Goal: Find specific page/section: Find specific page/section

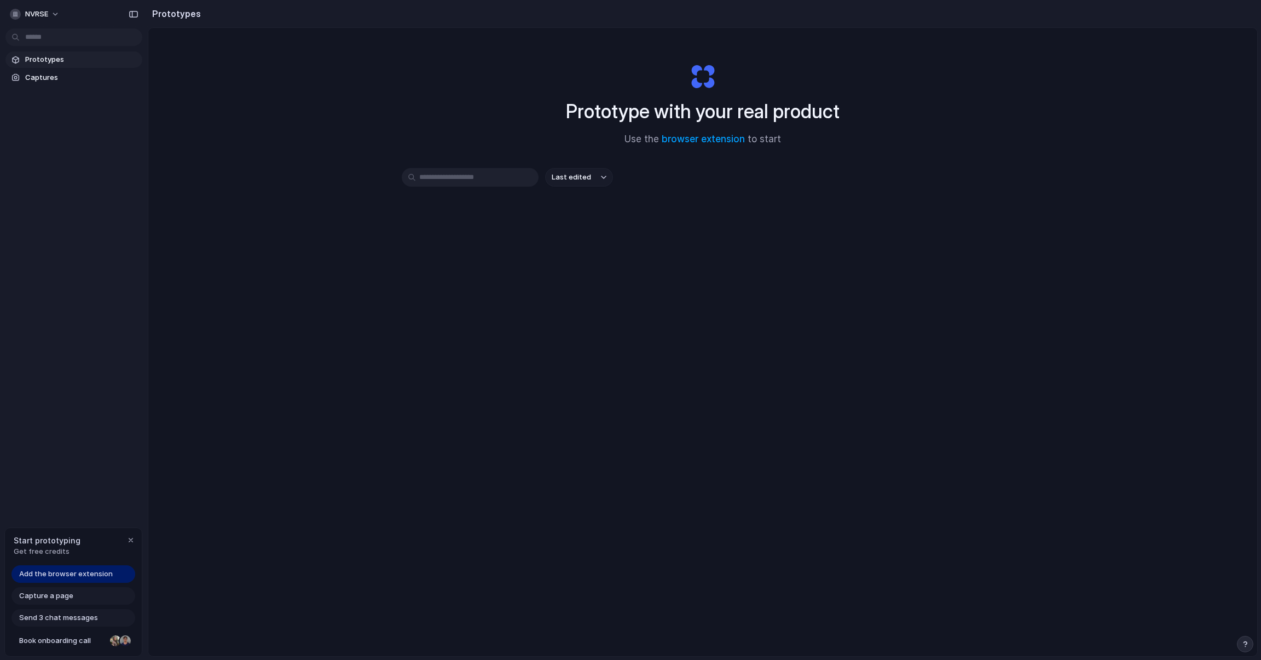
click at [89, 59] on span "Prototypes" at bounding box center [81, 59] width 113 height 11
click at [77, 71] on link "Captures" at bounding box center [73, 78] width 137 height 16
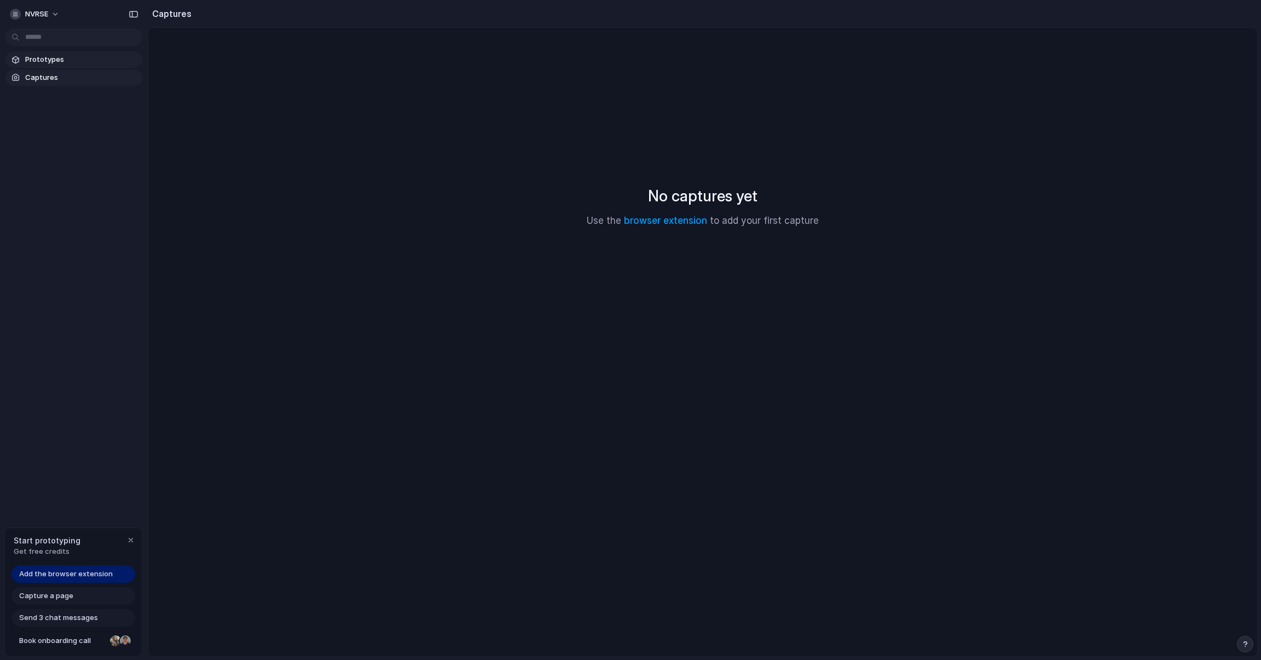
click at [91, 62] on span "Prototypes" at bounding box center [81, 59] width 113 height 11
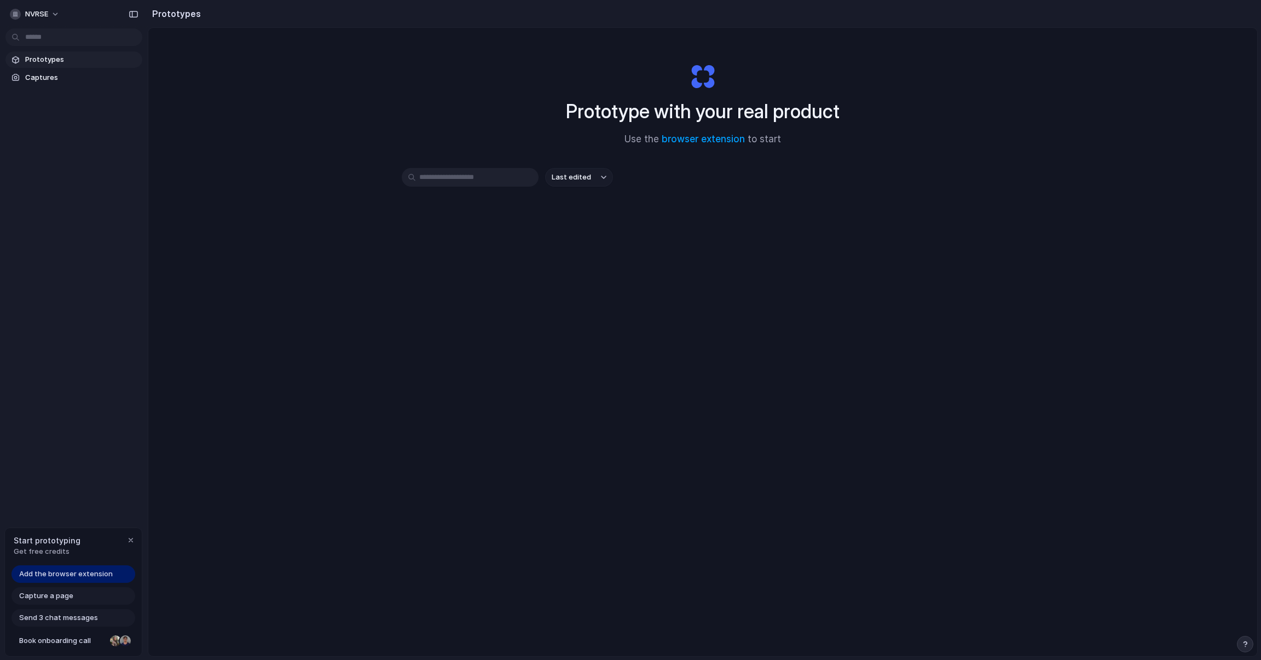
click at [466, 174] on input "text" at bounding box center [470, 177] width 137 height 19
click at [53, 11] on button "NVRSE" at bounding box center [35, 14] width 60 height 18
click at [541, 114] on div "Settings Invite members Change theme Sign out" at bounding box center [630, 330] width 1261 height 660
click at [710, 142] on link "browser extension" at bounding box center [703, 139] width 83 height 11
click at [598, 182] on button "Last edited" at bounding box center [579, 177] width 68 height 19
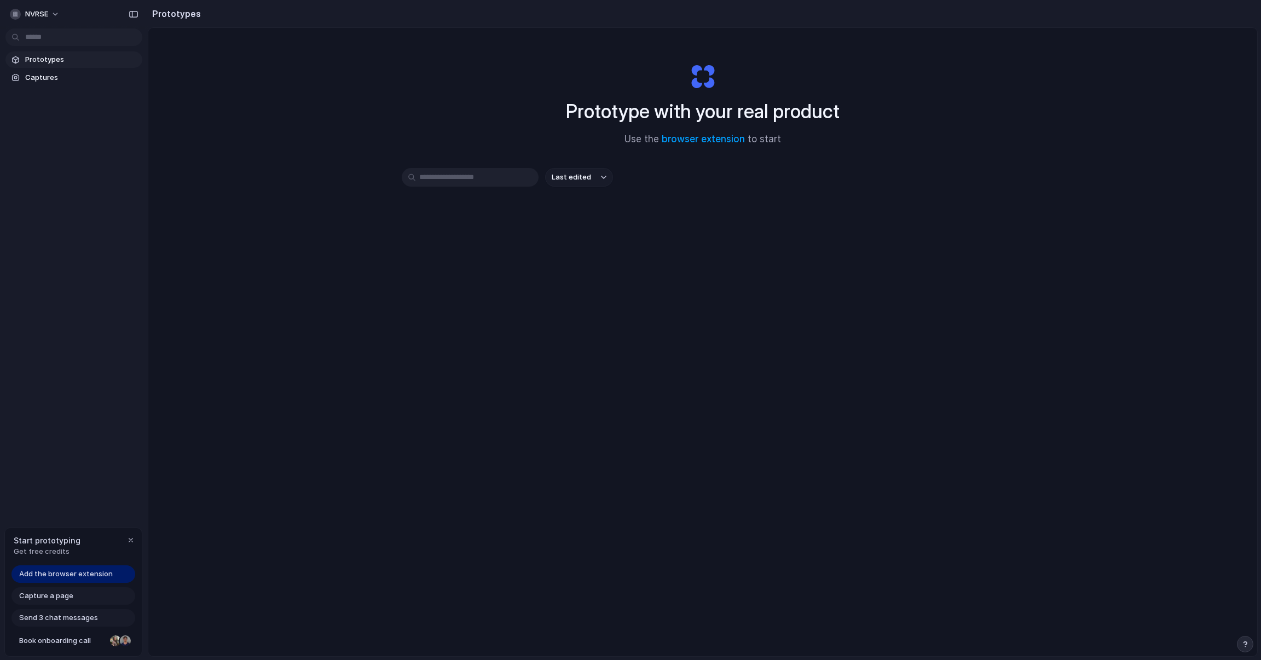
click at [598, 182] on div "Last edited Last created Alphabetical" at bounding box center [630, 330] width 1261 height 660
click at [482, 174] on input "text" at bounding box center [470, 177] width 137 height 19
click at [45, 17] on span "NVRSE" at bounding box center [36, 14] width 23 height 11
drag, startPoint x: 503, startPoint y: 165, endPoint x: 503, endPoint y: 175, distance: 9.9
click at [503, 170] on div "Settings Invite members Change theme Sign out" at bounding box center [630, 330] width 1261 height 660
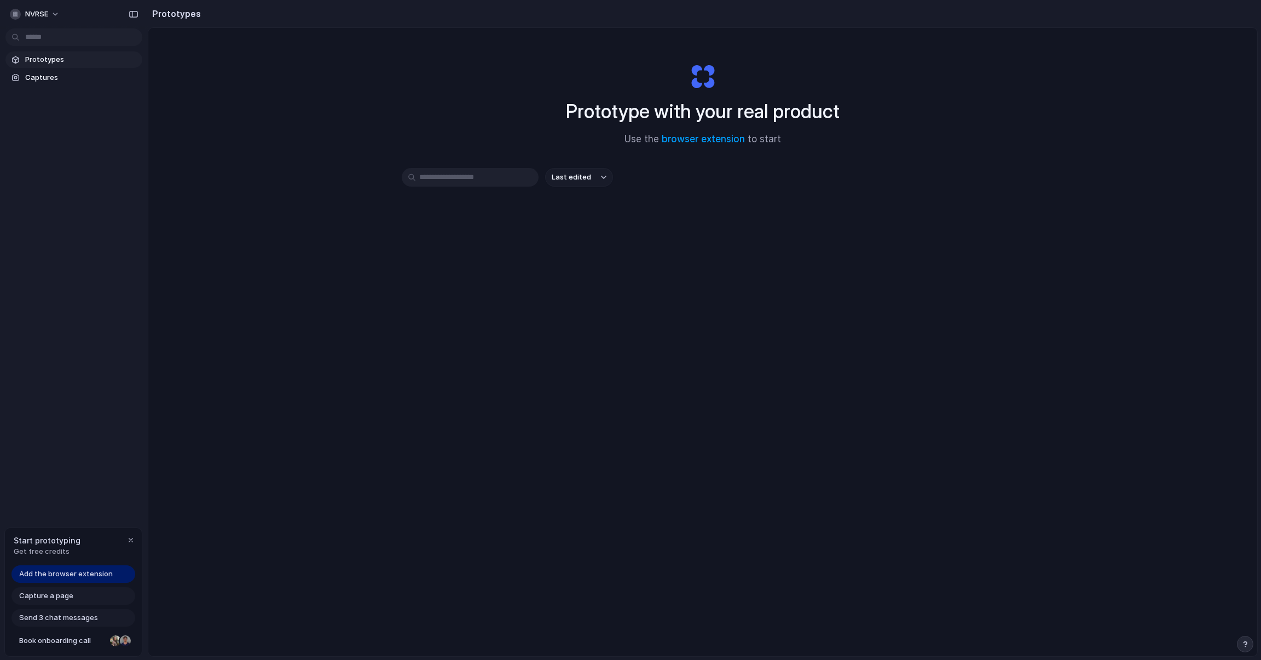
click at [503, 175] on input "text" at bounding box center [470, 177] width 137 height 19
type input "*"
type input "***"
click at [528, 183] on button "button" at bounding box center [527, 177] width 12 height 12
click at [92, 573] on span "Add the browser extension" at bounding box center [66, 574] width 94 height 11
